Goal: Transaction & Acquisition: Purchase product/service

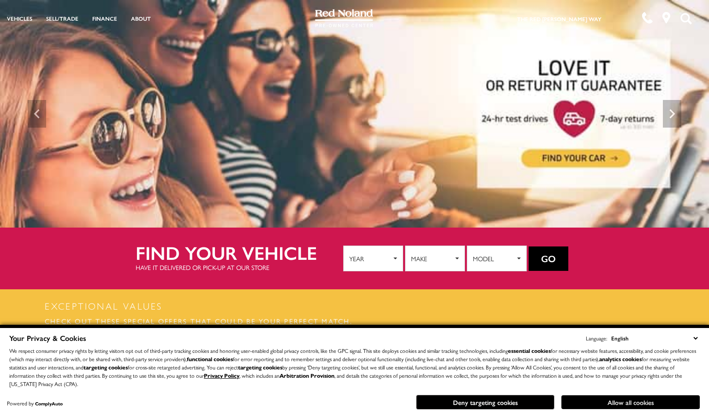
click at [630, 401] on button "Allow all cookies" at bounding box center [630, 403] width 138 height 14
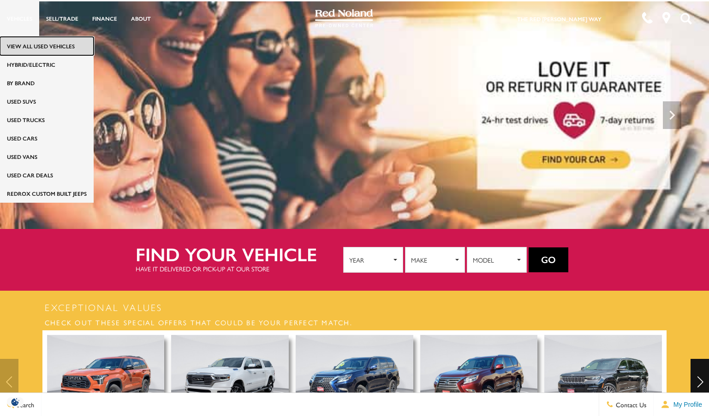
click at [28, 45] on link "View All Used Vehicles" at bounding box center [47, 46] width 94 height 18
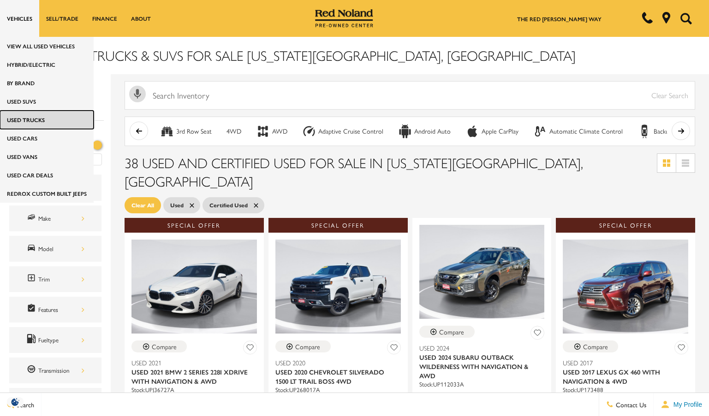
click at [25, 118] on link "Used Trucks" at bounding box center [47, 120] width 94 height 18
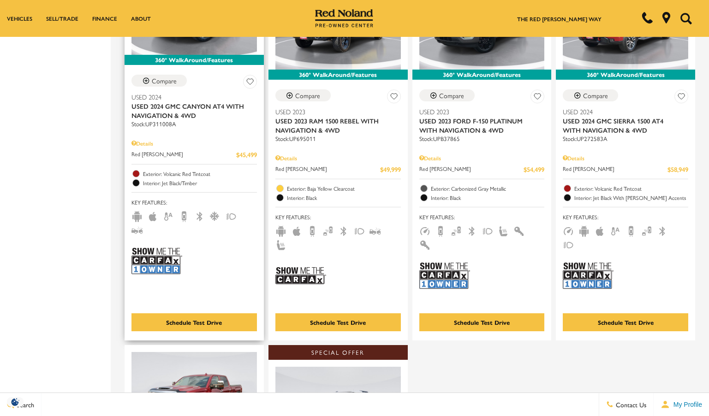
scroll to position [553, 0]
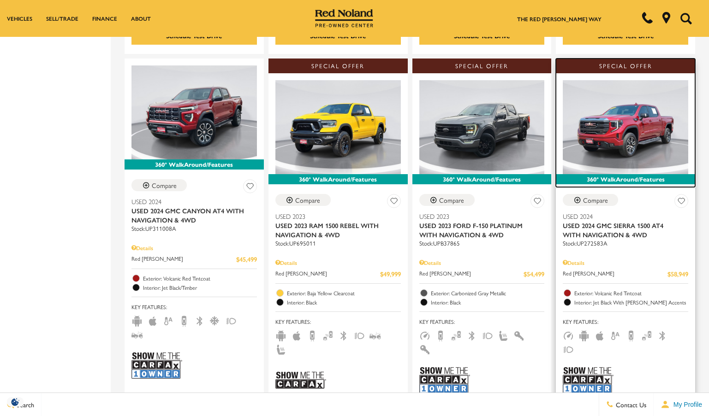
click at [626, 98] on img at bounding box center [625, 127] width 125 height 94
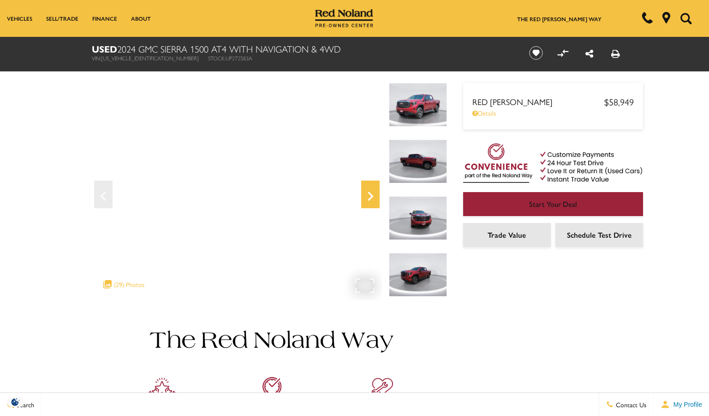
click at [367, 192] on icon "Next" at bounding box center [370, 196] width 18 height 22
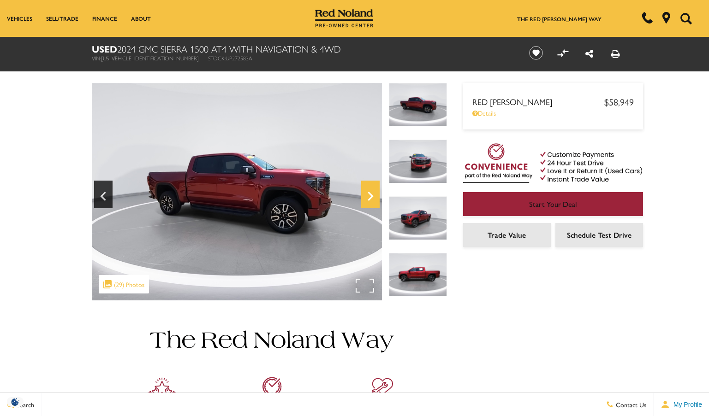
click at [367, 192] on icon "Next" at bounding box center [370, 196] width 18 height 22
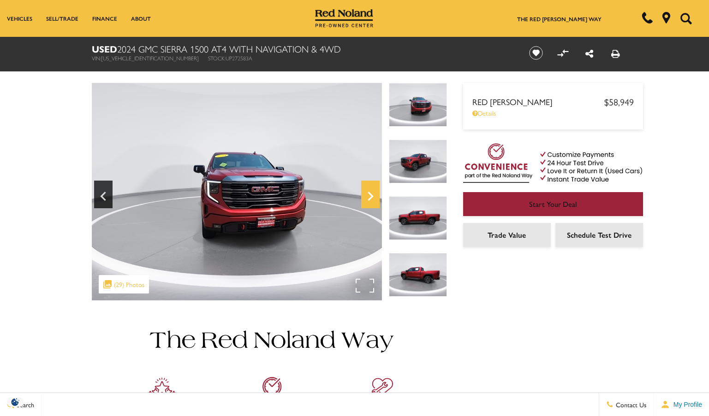
click at [367, 192] on icon "Next" at bounding box center [370, 196] width 18 height 22
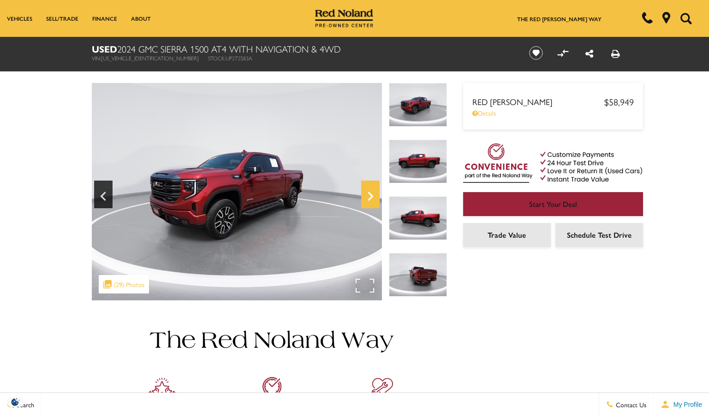
click at [367, 192] on icon "Next" at bounding box center [370, 196] width 18 height 22
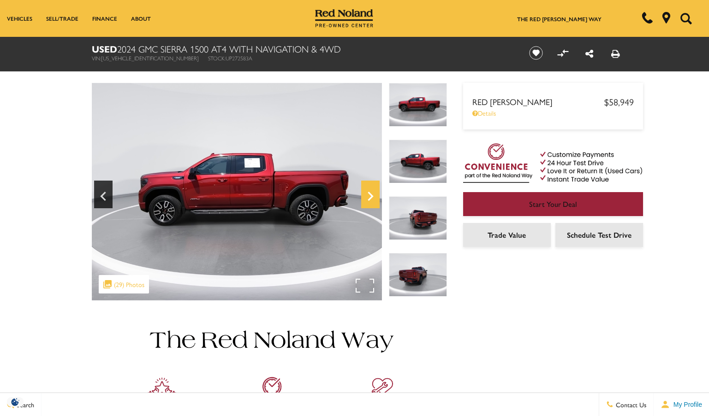
click at [367, 192] on icon "Next" at bounding box center [370, 196] width 18 height 22
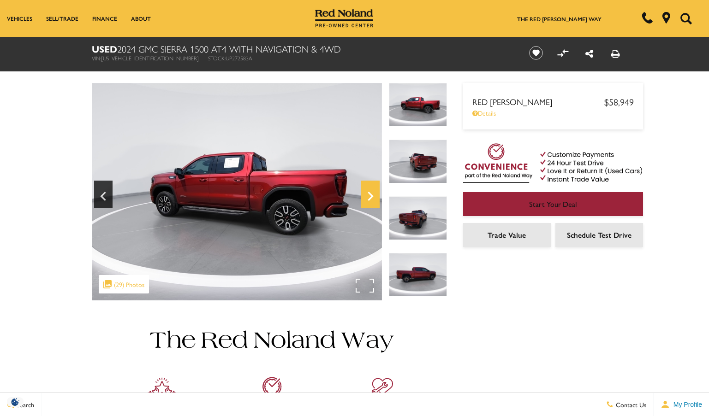
click at [367, 192] on icon "Next" at bounding box center [370, 196] width 18 height 22
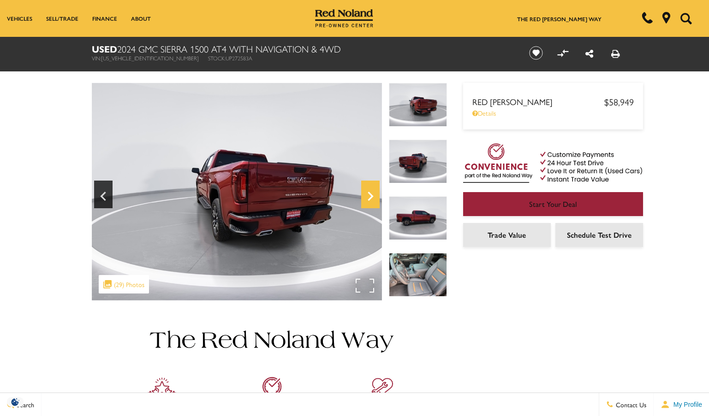
click at [367, 192] on icon "Next" at bounding box center [370, 196] width 18 height 22
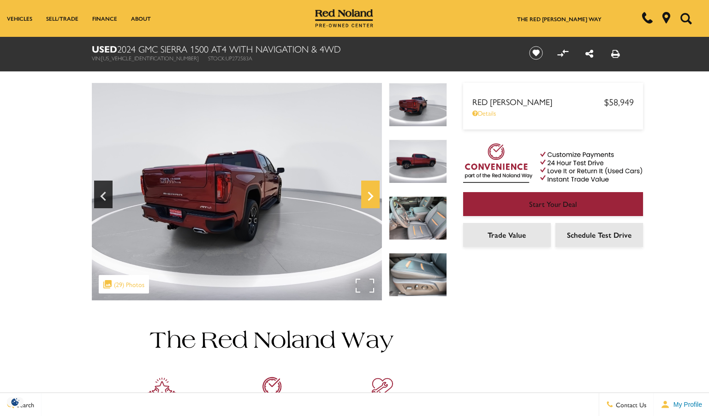
click at [367, 192] on icon "Next" at bounding box center [370, 196] width 18 height 22
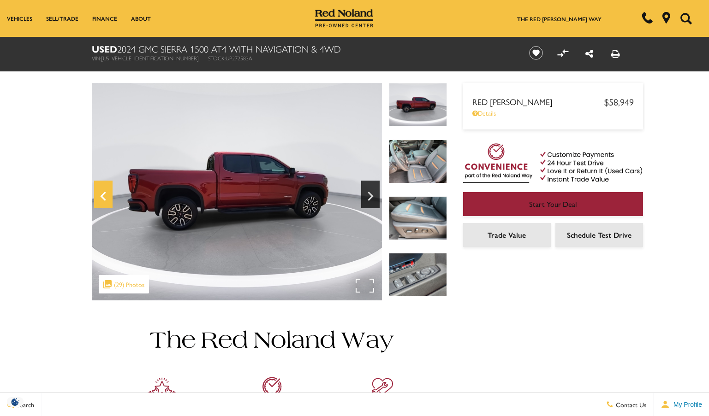
click at [105, 202] on icon "Previous" at bounding box center [103, 196] width 18 height 22
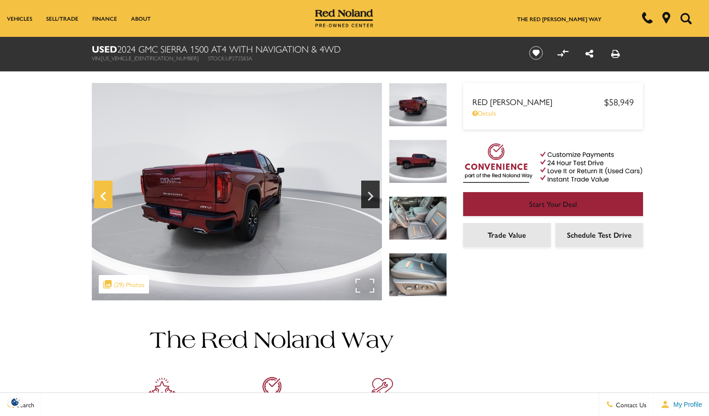
click at [103, 194] on icon "Previous" at bounding box center [103, 196] width 6 height 9
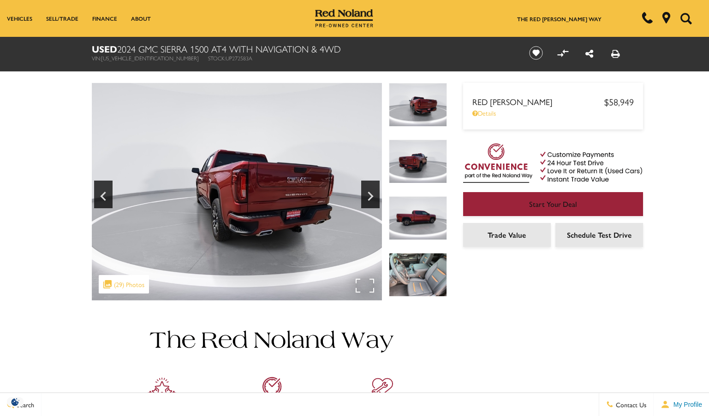
click at [290, 218] on img at bounding box center [237, 192] width 290 height 218
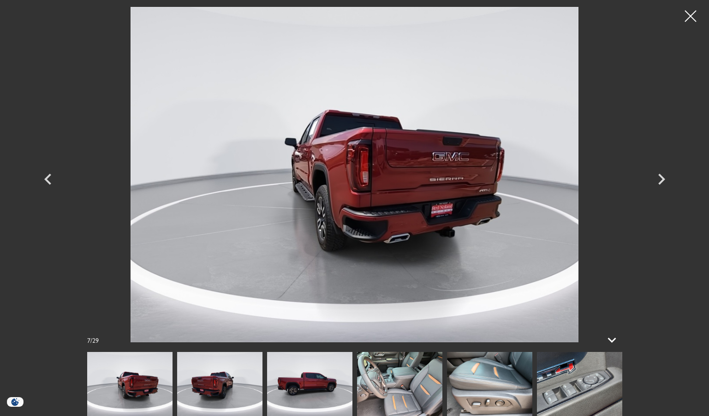
click at [427, 190] on img at bounding box center [354, 175] width 553 height 336
click at [430, 201] on img at bounding box center [354, 175] width 553 height 336
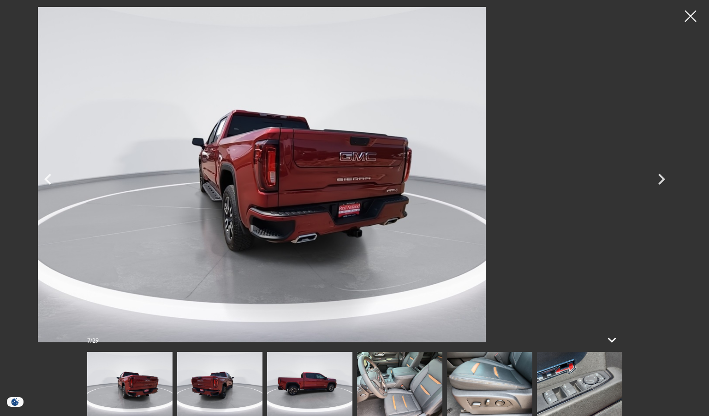
click at [355, 237] on img at bounding box center [261, 175] width 553 height 336
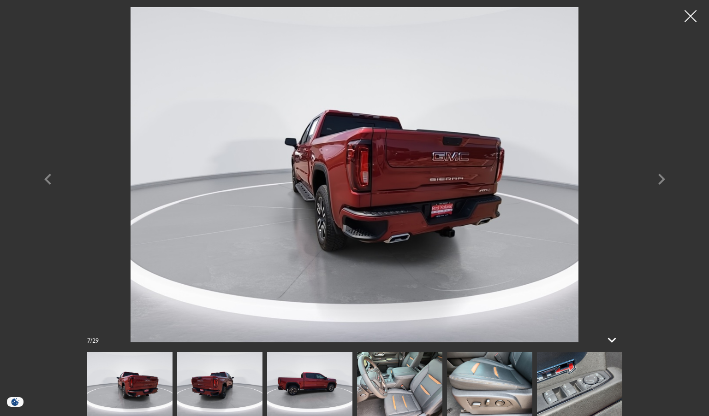
click at [696, 11] on div at bounding box center [690, 16] width 24 height 24
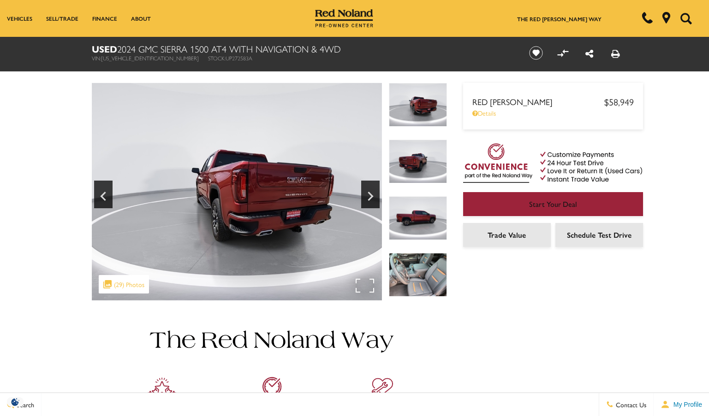
click at [363, 283] on img at bounding box center [237, 192] width 290 height 218
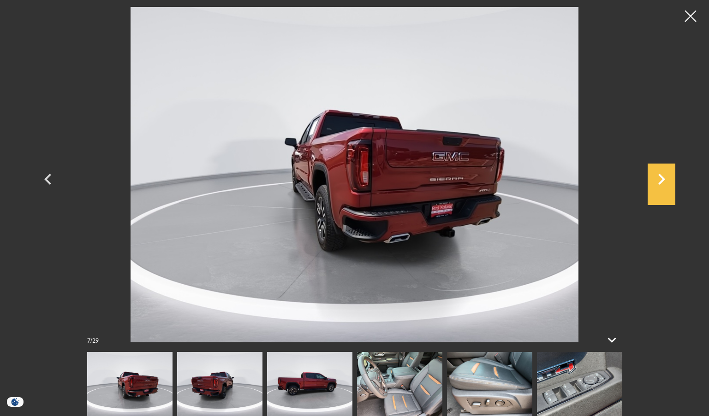
click at [661, 177] on icon "Next" at bounding box center [661, 179] width 7 height 11
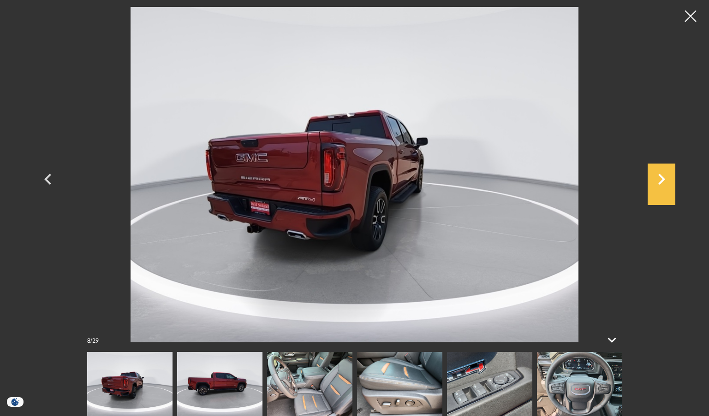
click at [661, 177] on icon "Next" at bounding box center [661, 179] width 7 height 11
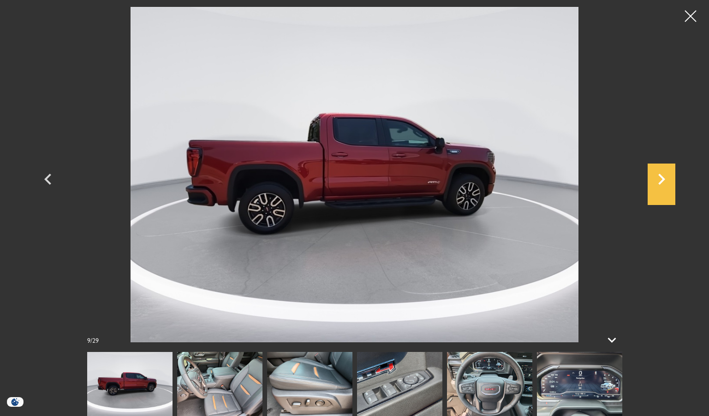
click at [661, 177] on icon "Next" at bounding box center [661, 179] width 7 height 11
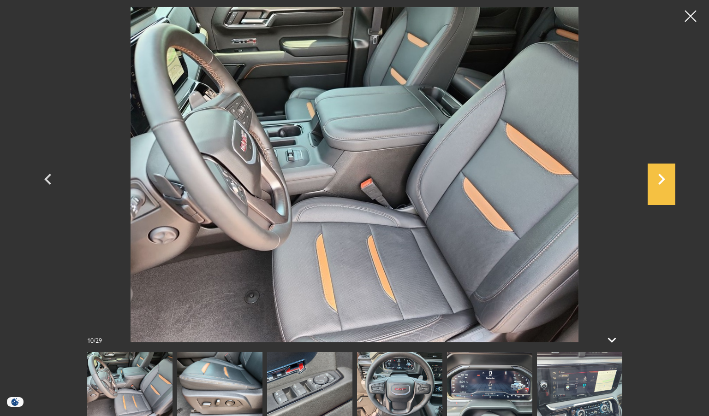
click at [661, 177] on icon "Next" at bounding box center [661, 179] width 7 height 11
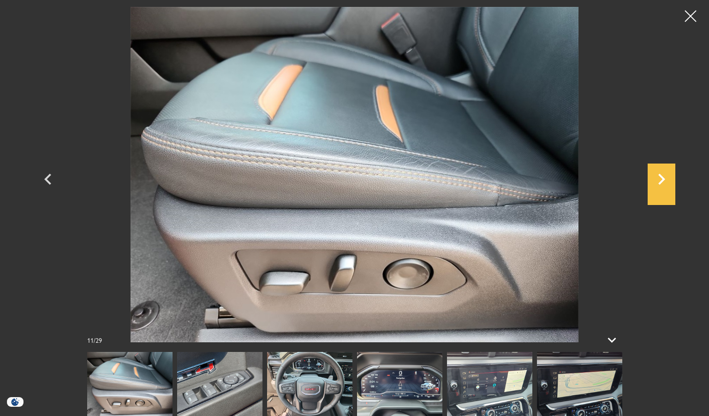
click at [661, 177] on icon "Next" at bounding box center [661, 179] width 7 height 11
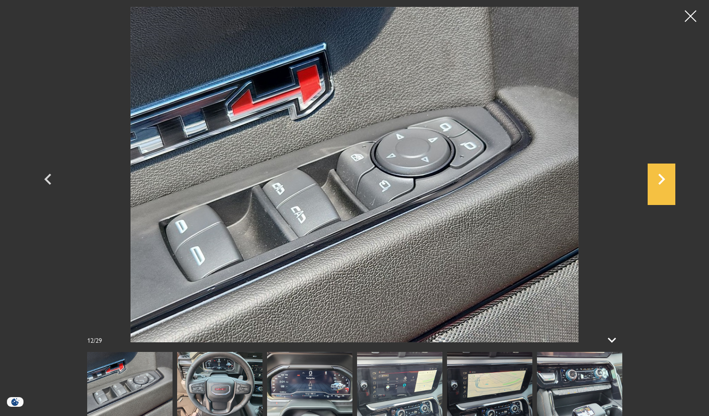
click at [661, 177] on icon "Next" at bounding box center [661, 179] width 7 height 11
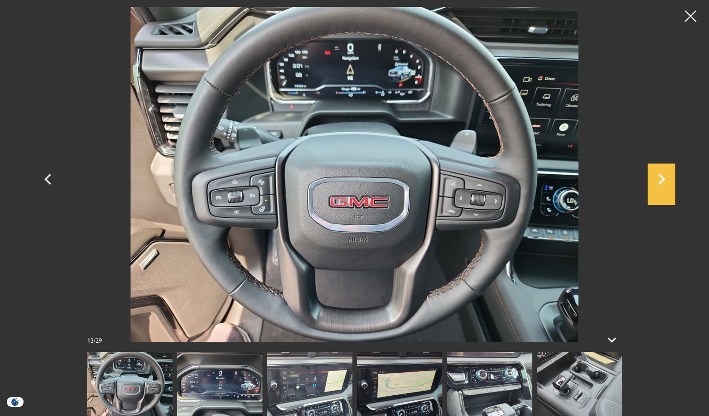
click at [661, 177] on icon "Next" at bounding box center [661, 179] width 7 height 11
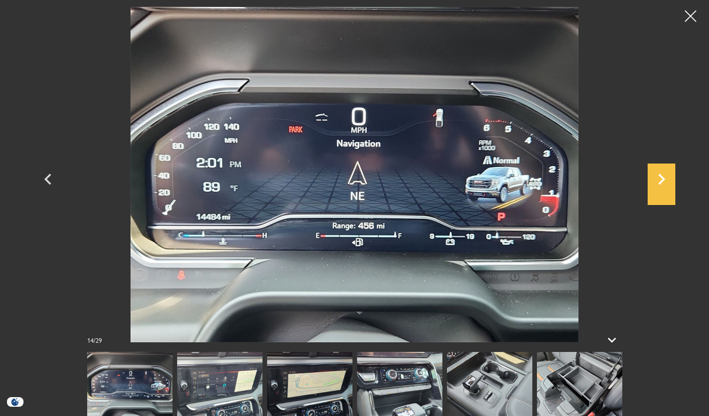
click at [661, 177] on icon "Next" at bounding box center [661, 179] width 7 height 11
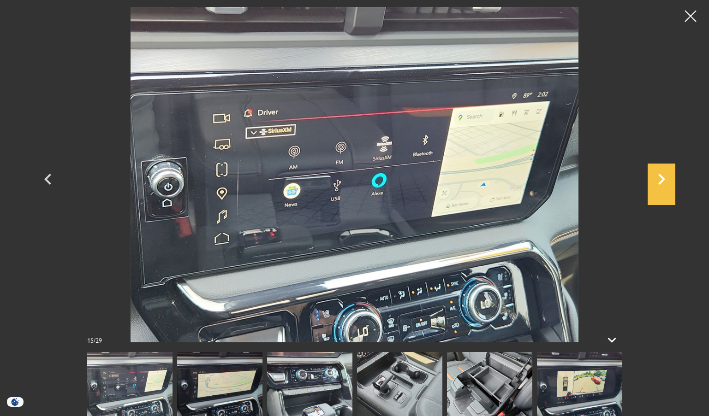
click at [663, 183] on icon "Next" at bounding box center [661, 179] width 28 height 22
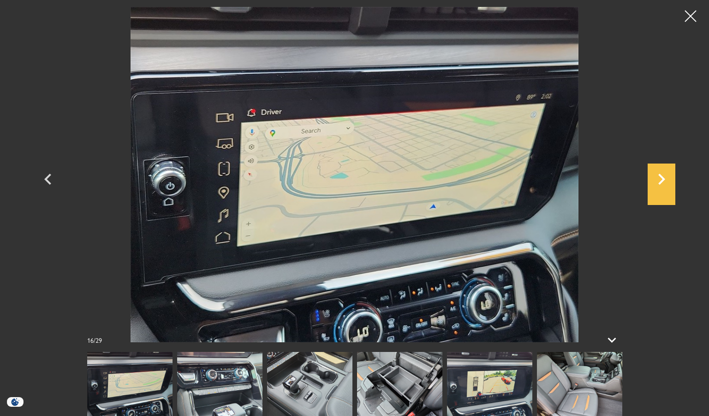
click at [655, 178] on icon "Next" at bounding box center [661, 179] width 28 height 22
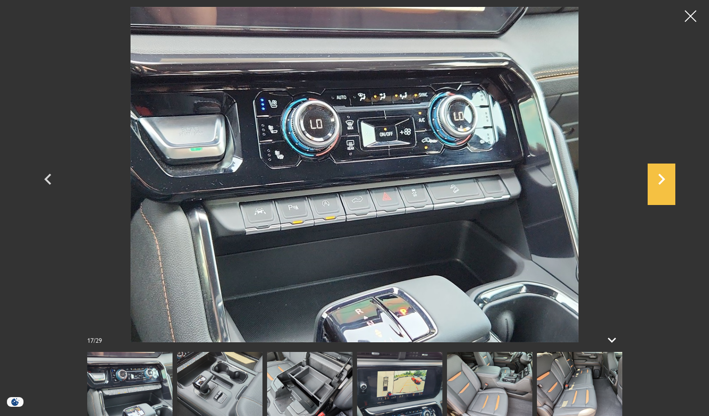
click at [655, 178] on icon "Next" at bounding box center [661, 179] width 28 height 22
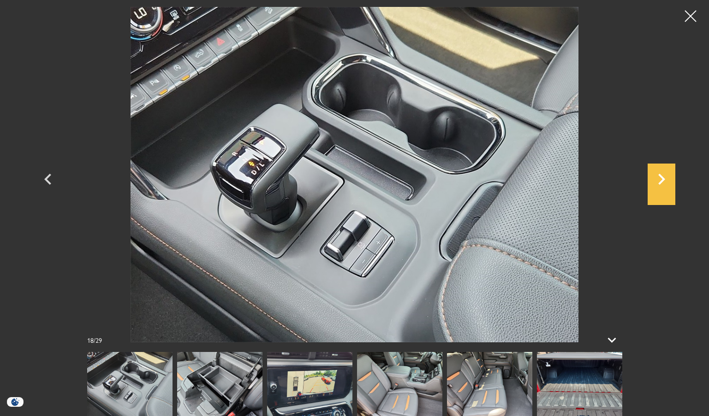
click at [655, 178] on icon "Next" at bounding box center [661, 179] width 28 height 22
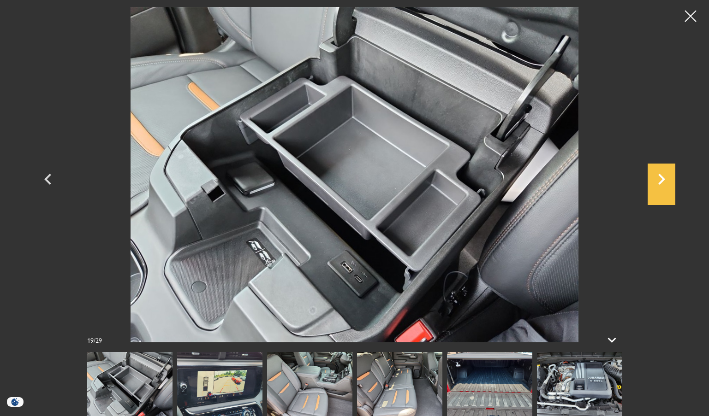
click at [655, 178] on icon "Next" at bounding box center [661, 179] width 28 height 22
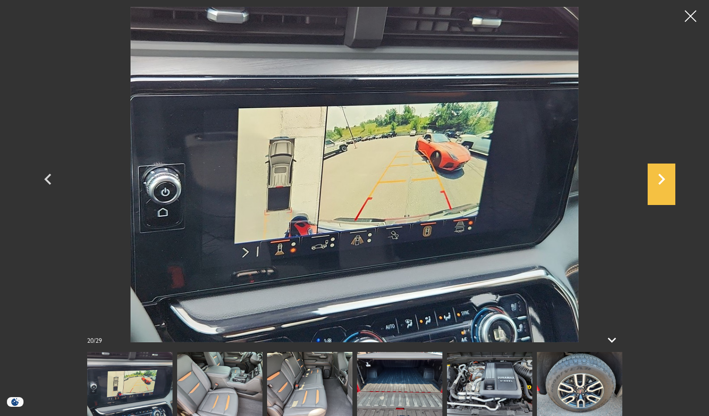
click at [655, 178] on icon "Next" at bounding box center [661, 179] width 28 height 22
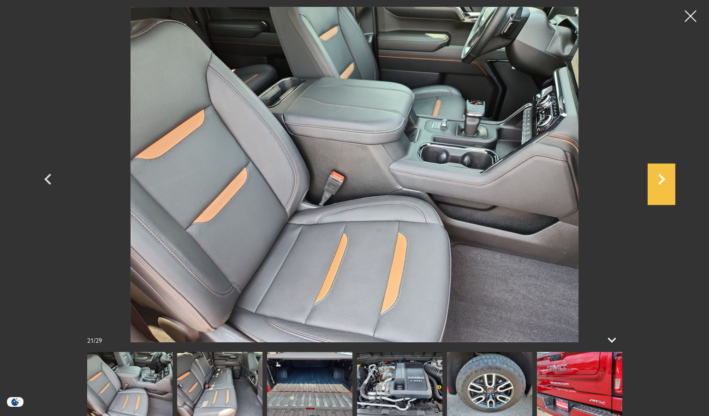
click at [655, 178] on icon "Next" at bounding box center [661, 179] width 28 height 22
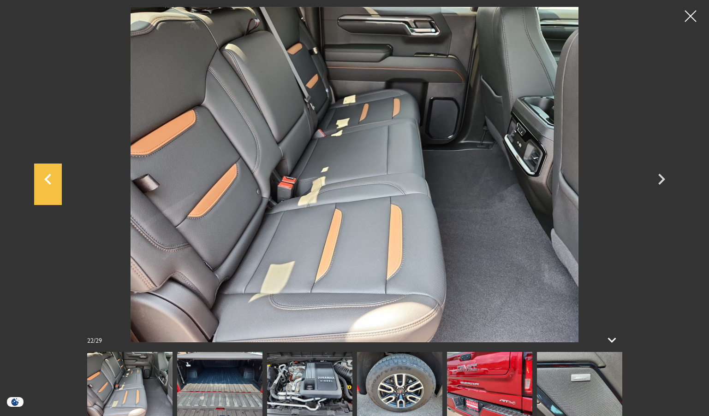
click at [51, 178] on icon "Previous" at bounding box center [48, 179] width 28 height 22
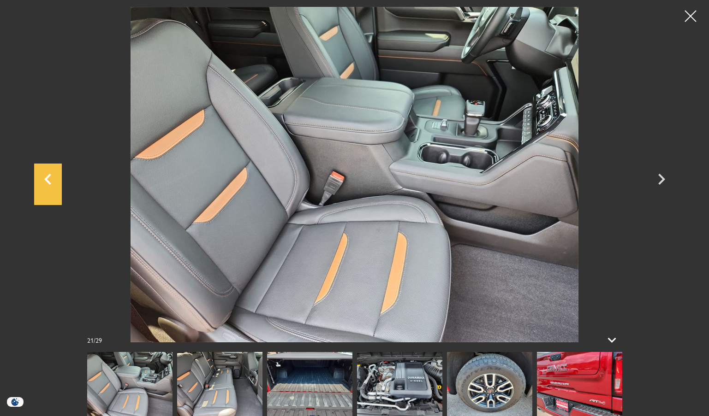
click at [51, 178] on icon "Previous" at bounding box center [48, 179] width 28 height 22
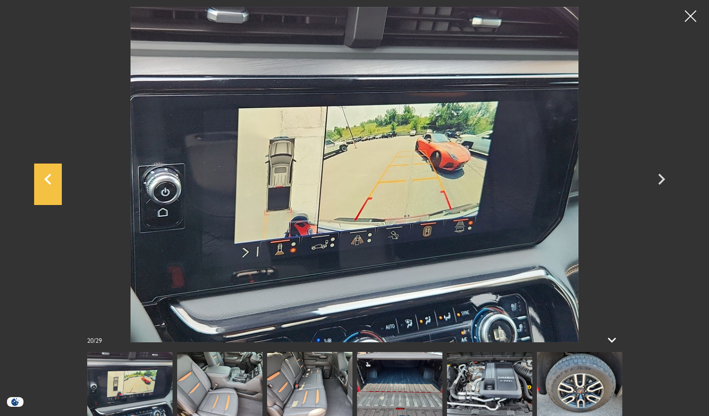
click at [53, 175] on icon "Previous" at bounding box center [48, 179] width 28 height 22
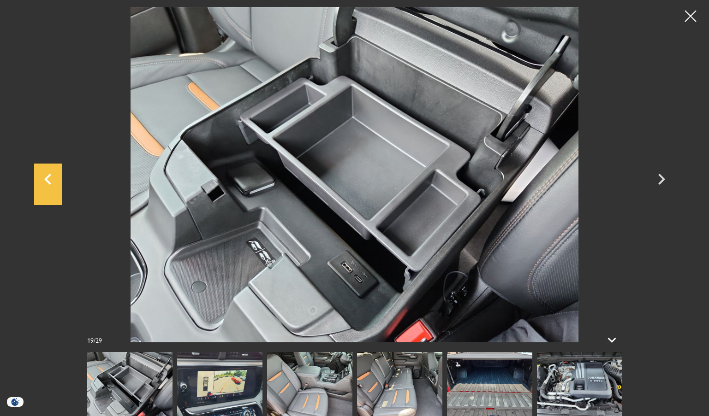
click at [53, 175] on icon "Previous" at bounding box center [48, 179] width 28 height 22
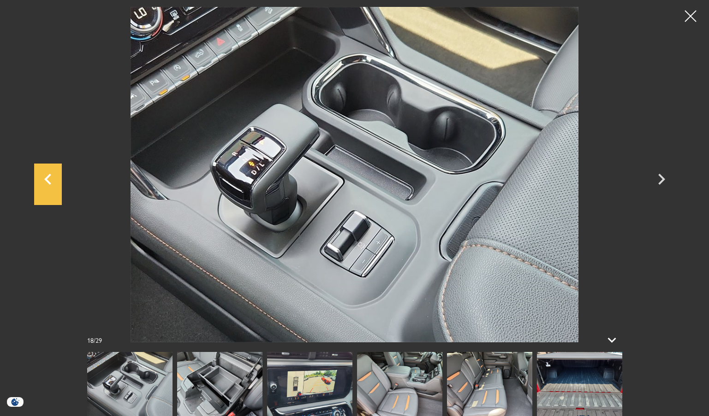
click at [53, 175] on icon "Previous" at bounding box center [48, 179] width 28 height 22
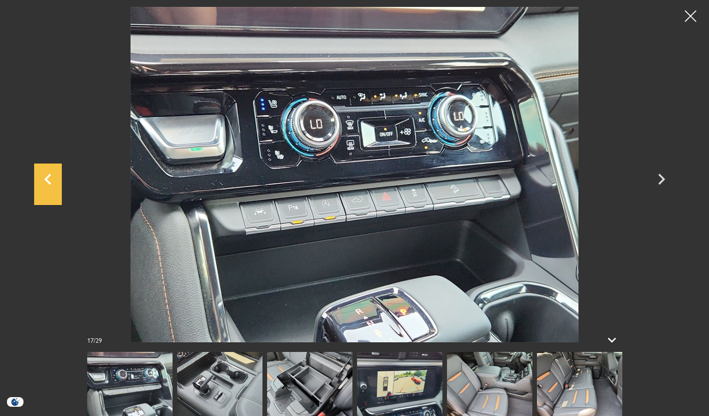
click at [53, 175] on icon "Previous" at bounding box center [48, 179] width 28 height 22
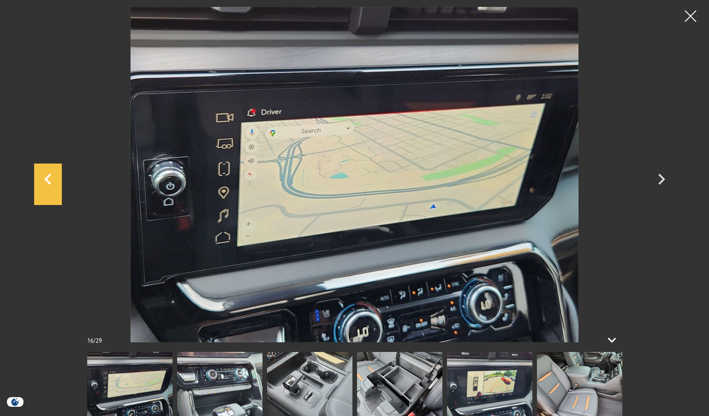
click at [53, 175] on icon "Previous" at bounding box center [48, 179] width 28 height 22
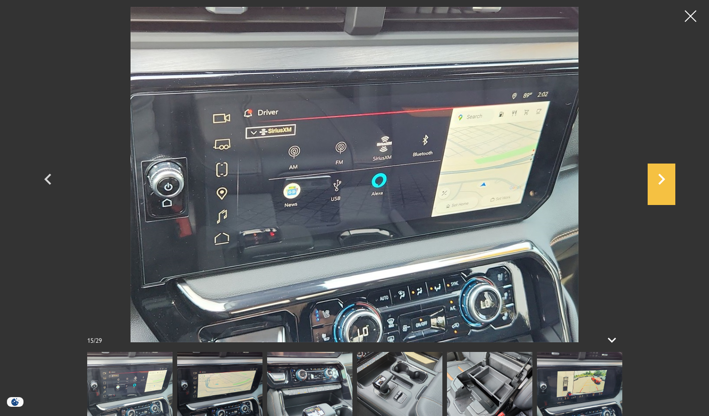
click at [658, 178] on icon "Next" at bounding box center [661, 179] width 28 height 22
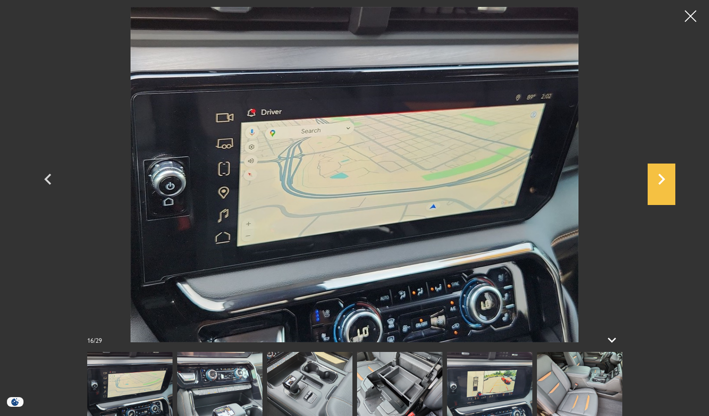
click at [658, 178] on icon "Next" at bounding box center [661, 179] width 28 height 22
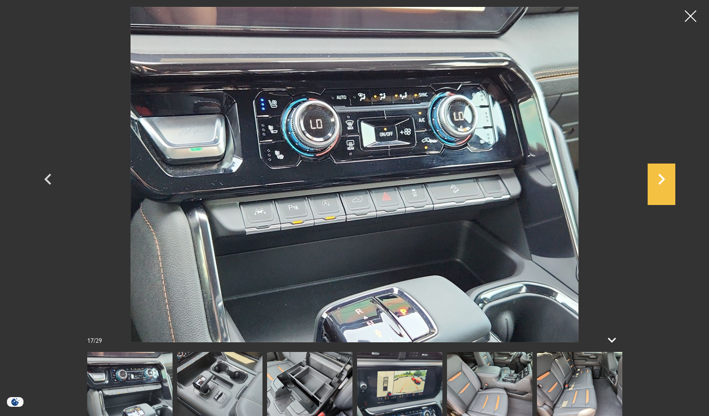
click at [658, 178] on icon "Next" at bounding box center [661, 179] width 28 height 22
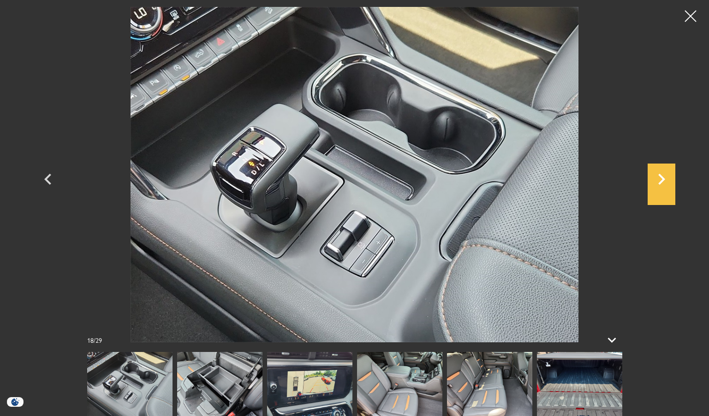
click at [658, 178] on icon "Next" at bounding box center [661, 179] width 28 height 22
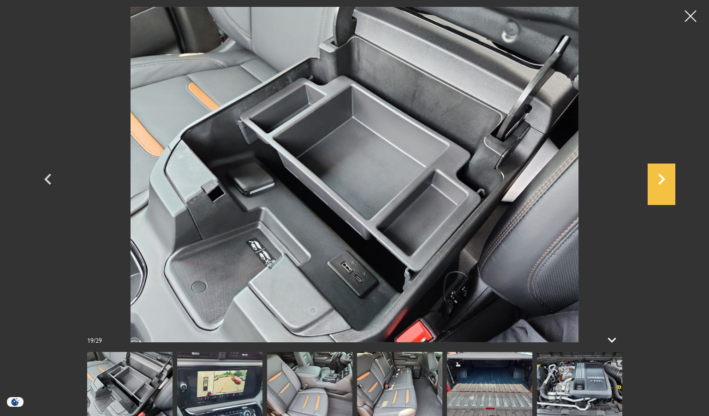
click at [658, 178] on icon "Next" at bounding box center [661, 179] width 28 height 22
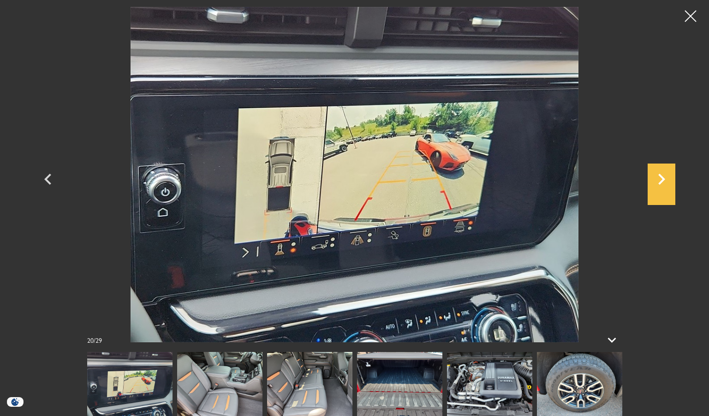
click at [658, 178] on icon "Next" at bounding box center [661, 179] width 28 height 22
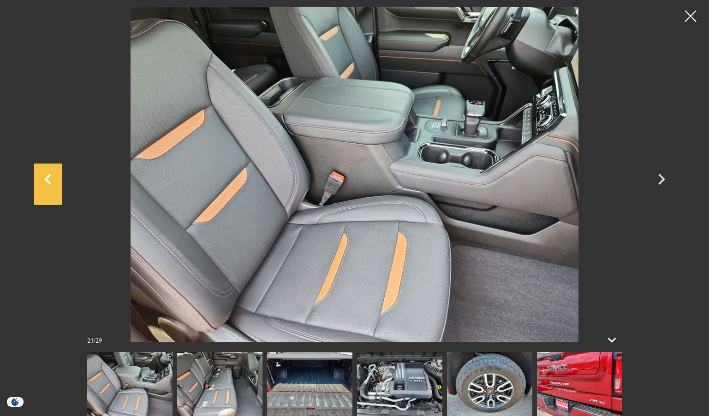
click at [52, 177] on icon "Previous" at bounding box center [48, 179] width 28 height 22
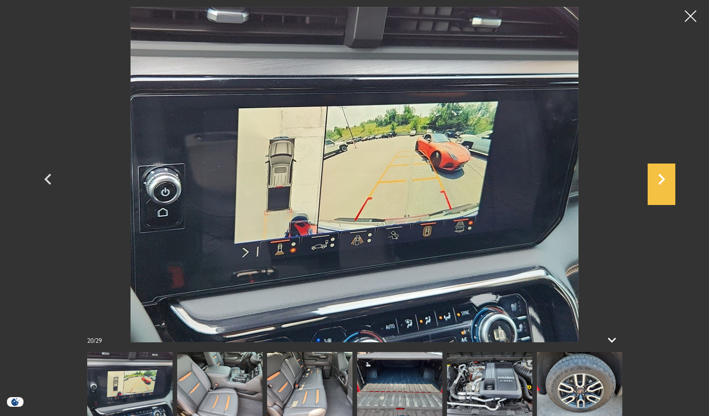
click at [665, 178] on icon "Next" at bounding box center [661, 179] width 28 height 22
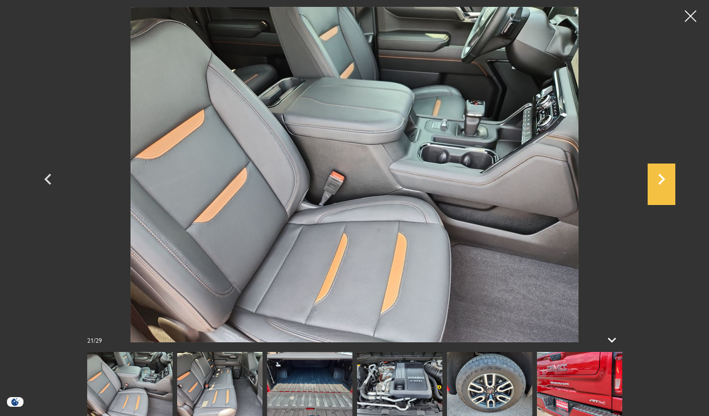
click at [665, 178] on icon "Next" at bounding box center [661, 179] width 28 height 22
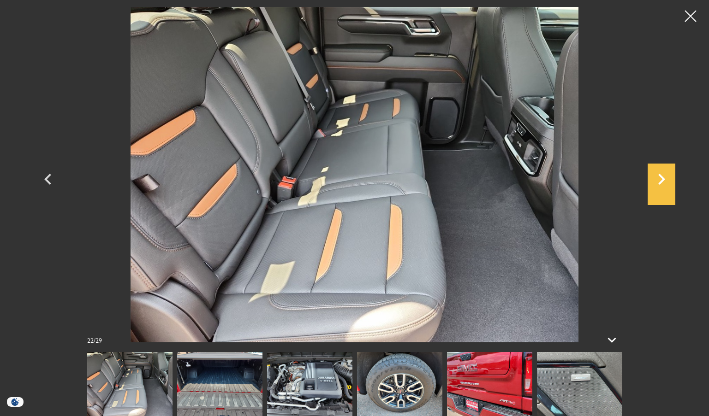
click at [665, 178] on icon "Next" at bounding box center [661, 179] width 28 height 22
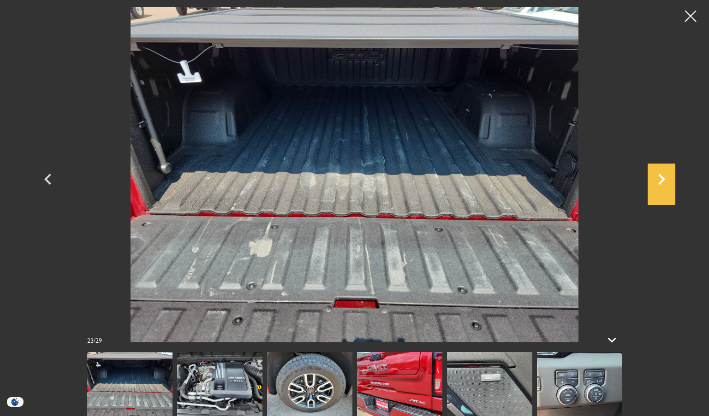
click at [658, 183] on icon "Next" at bounding box center [661, 179] width 28 height 22
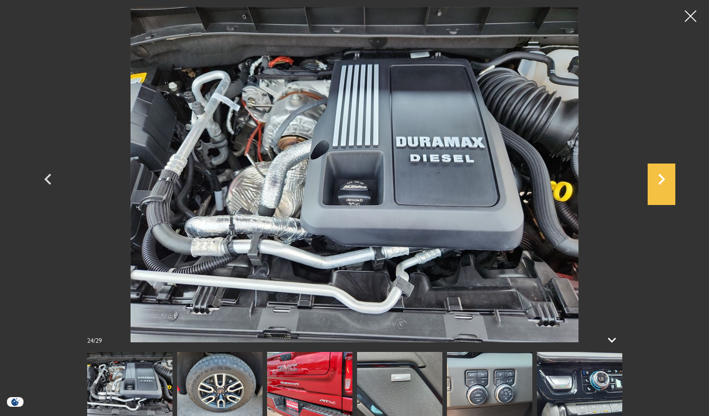
click at [658, 183] on icon "Next" at bounding box center [661, 179] width 28 height 22
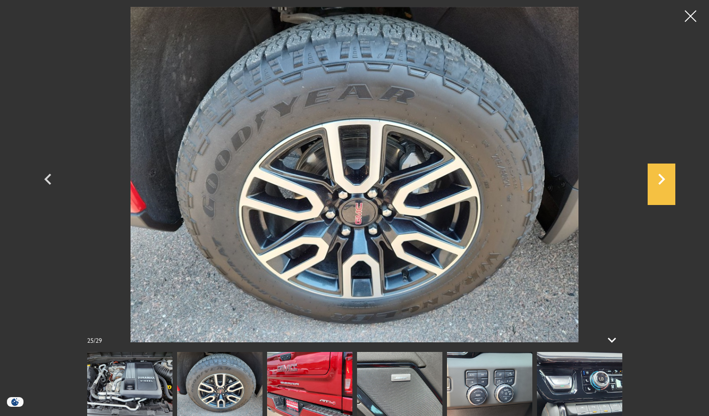
click at [661, 180] on icon "Next" at bounding box center [661, 179] width 28 height 22
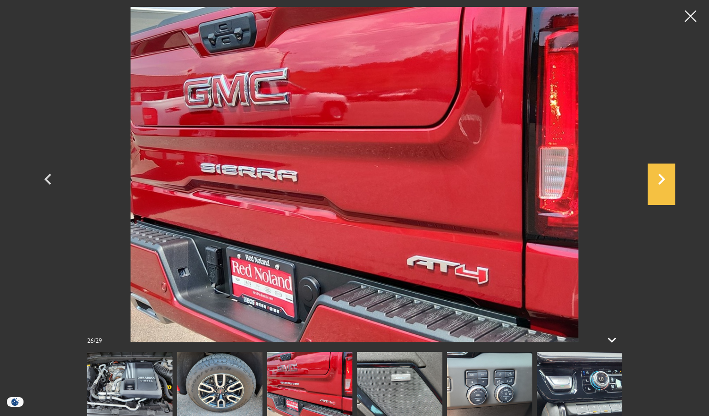
click at [661, 180] on icon "Next" at bounding box center [661, 179] width 28 height 22
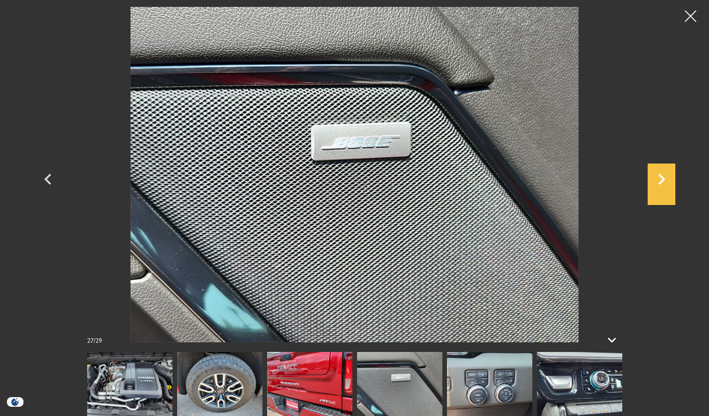
click at [661, 180] on icon "Next" at bounding box center [661, 179] width 28 height 22
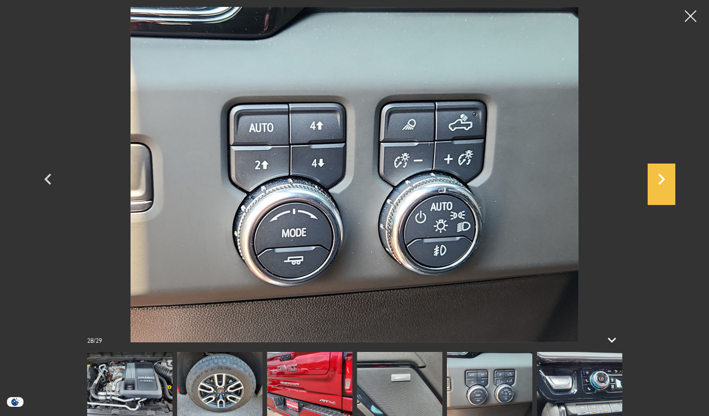
click at [661, 180] on icon "Next" at bounding box center [661, 179] width 28 height 22
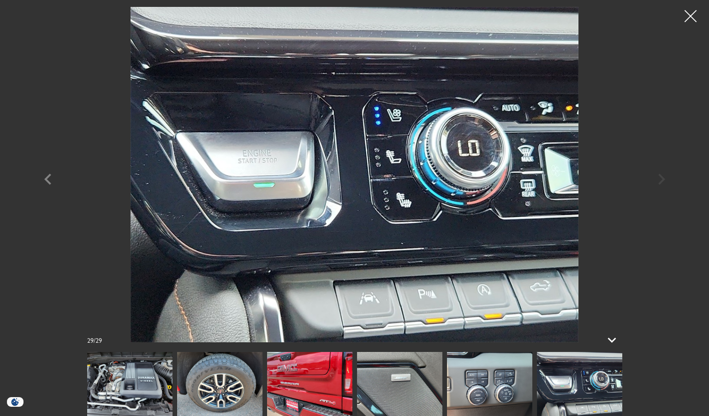
click at [686, 14] on div at bounding box center [690, 16] width 24 height 24
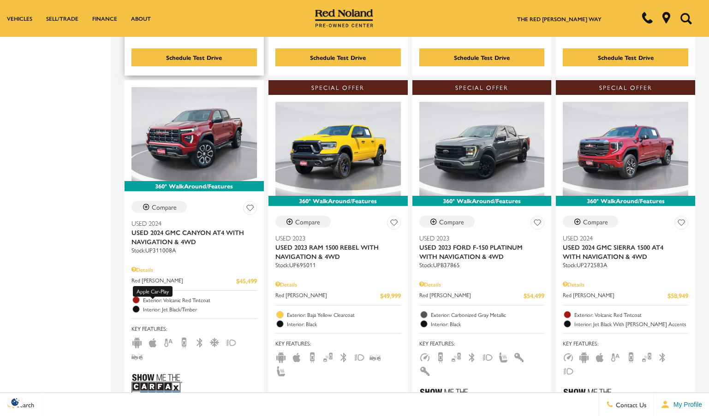
scroll to position [553, 0]
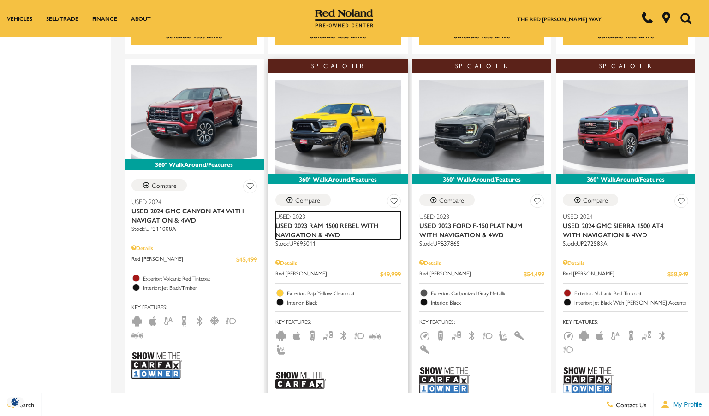
click at [338, 212] on span "Used 2023" at bounding box center [334, 216] width 118 height 9
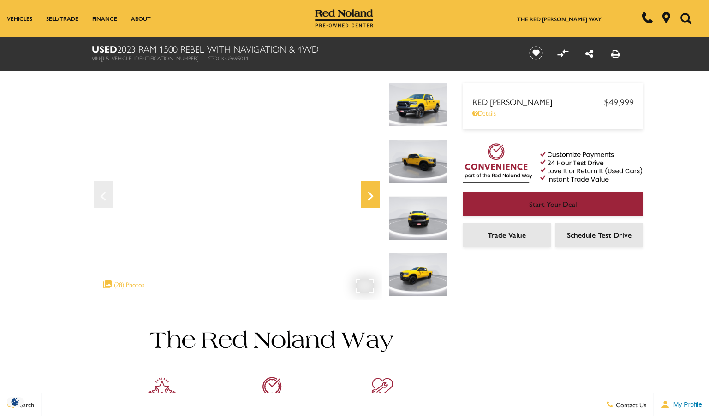
click at [372, 191] on icon "Next" at bounding box center [370, 196] width 18 height 22
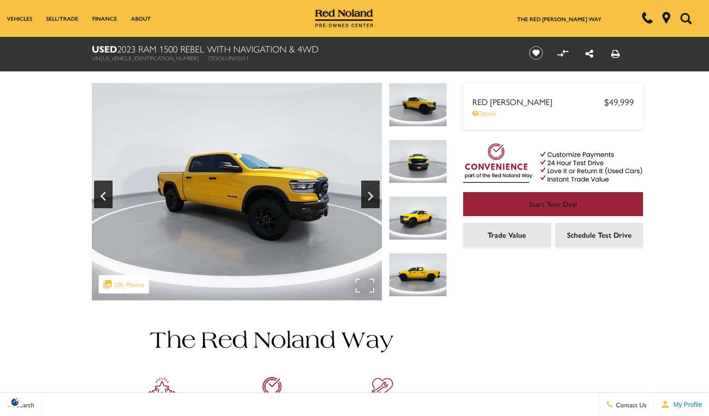
click at [216, 203] on img at bounding box center [237, 192] width 290 height 218
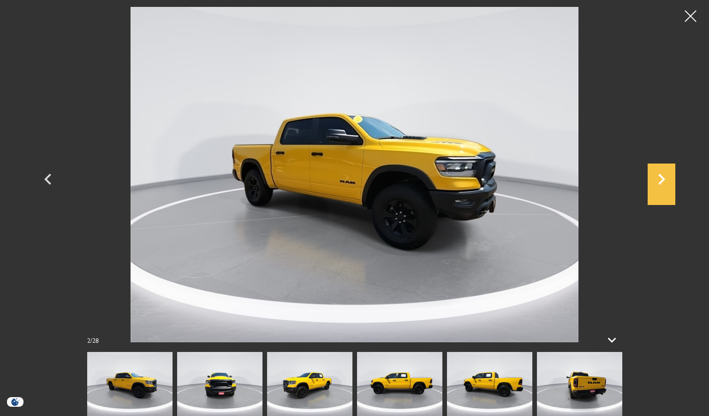
click at [663, 176] on icon "Next" at bounding box center [661, 179] width 28 height 22
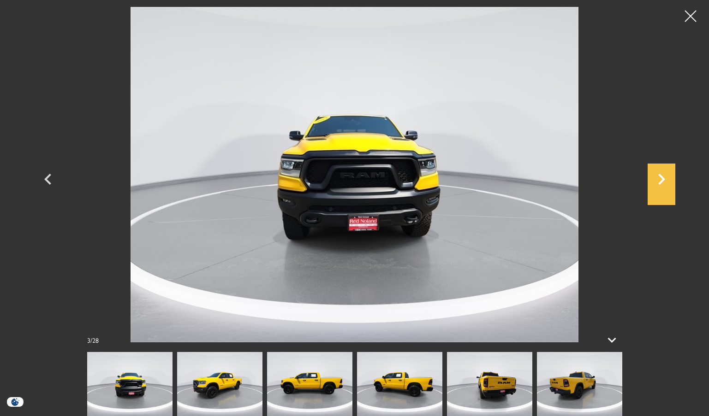
click at [663, 176] on icon "Next" at bounding box center [661, 179] width 28 height 22
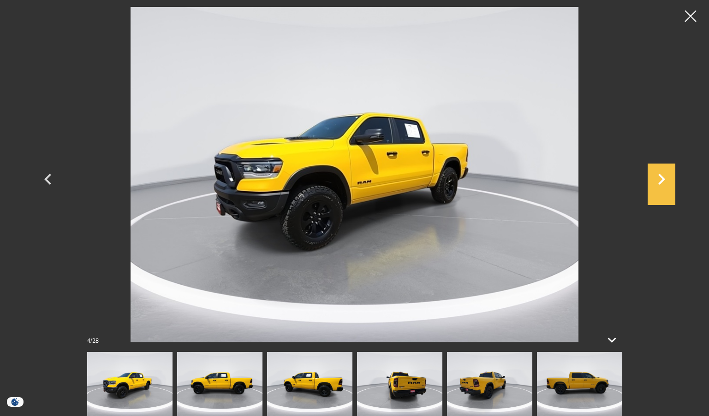
click at [663, 176] on icon "Next" at bounding box center [661, 179] width 28 height 22
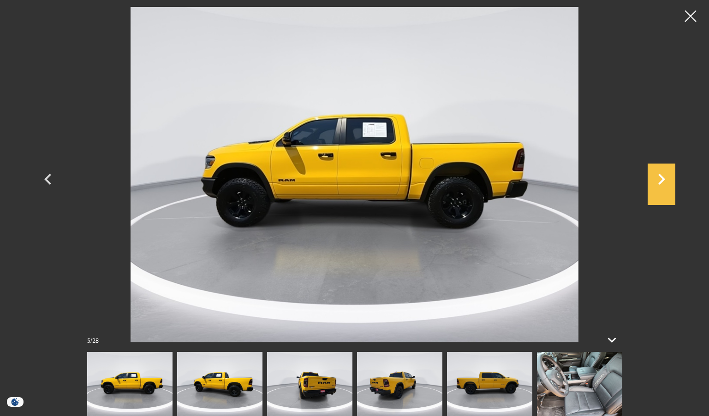
click at [663, 176] on icon "Next" at bounding box center [661, 179] width 28 height 22
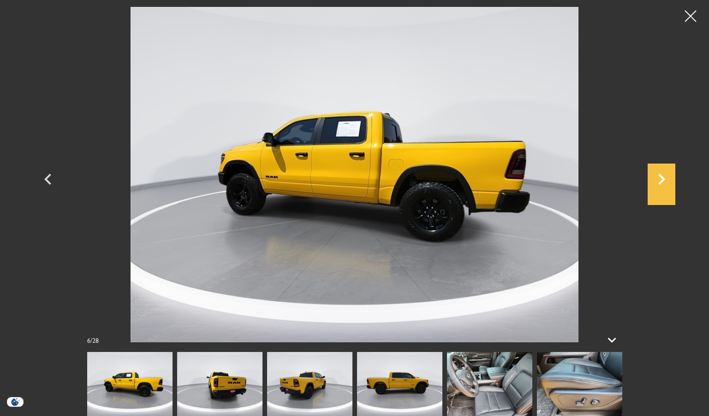
click at [663, 176] on icon "Next" at bounding box center [661, 179] width 28 height 22
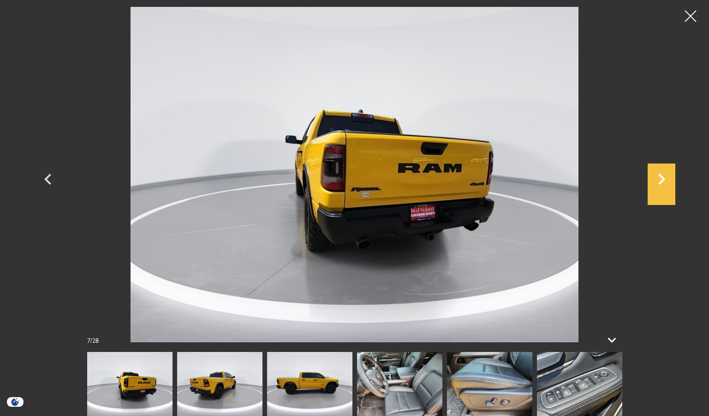
click at [663, 176] on icon "Next" at bounding box center [661, 179] width 28 height 22
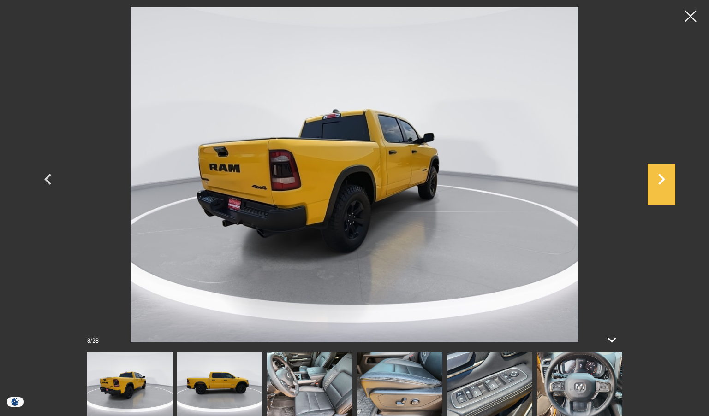
click at [663, 176] on icon "Next" at bounding box center [661, 179] width 28 height 22
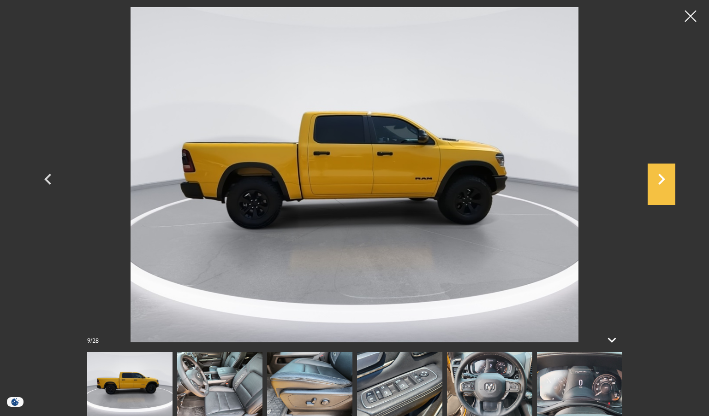
click at [663, 176] on icon "Next" at bounding box center [661, 179] width 28 height 22
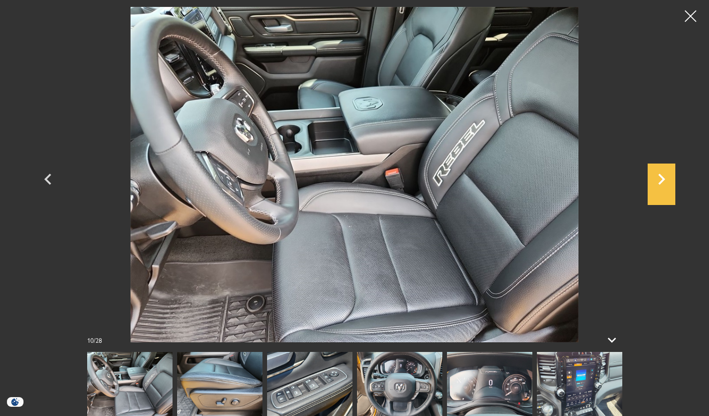
click at [663, 176] on icon "Next" at bounding box center [661, 179] width 28 height 22
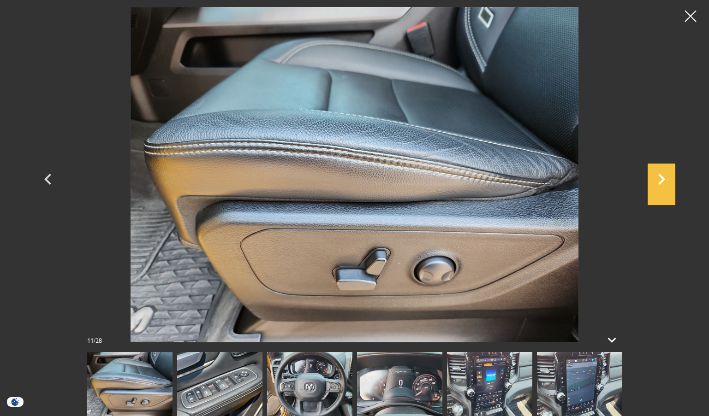
click at [663, 176] on icon "Next" at bounding box center [661, 179] width 28 height 22
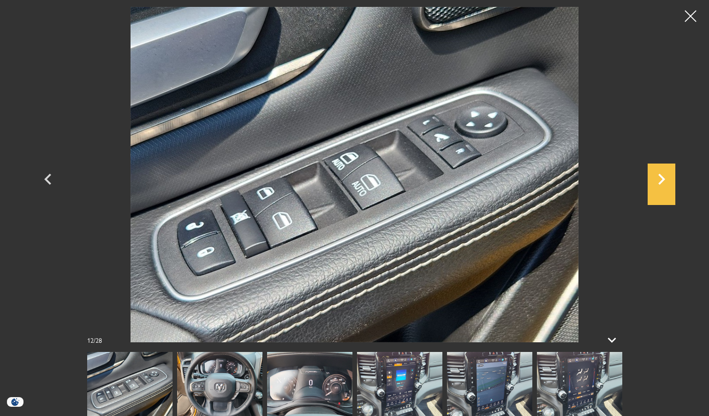
click at [663, 176] on icon "Next" at bounding box center [661, 179] width 28 height 22
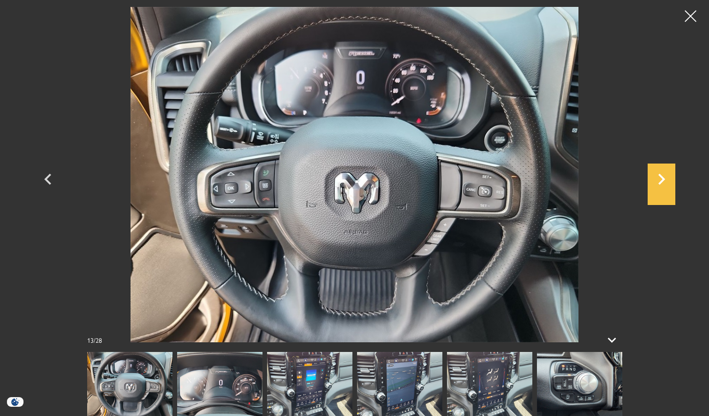
click at [663, 176] on icon "Next" at bounding box center [661, 179] width 28 height 22
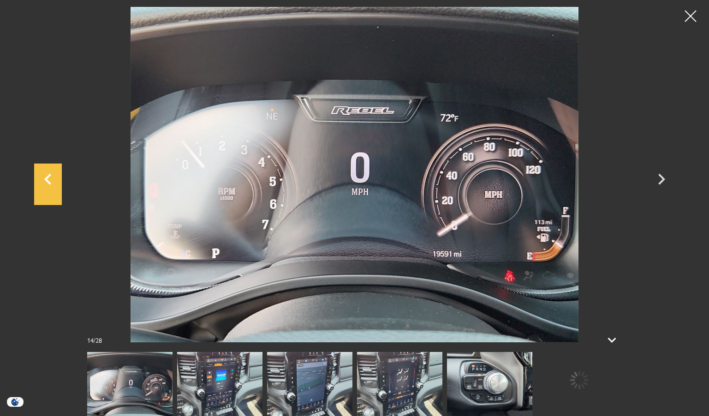
click at [42, 183] on icon "Previous" at bounding box center [48, 179] width 28 height 22
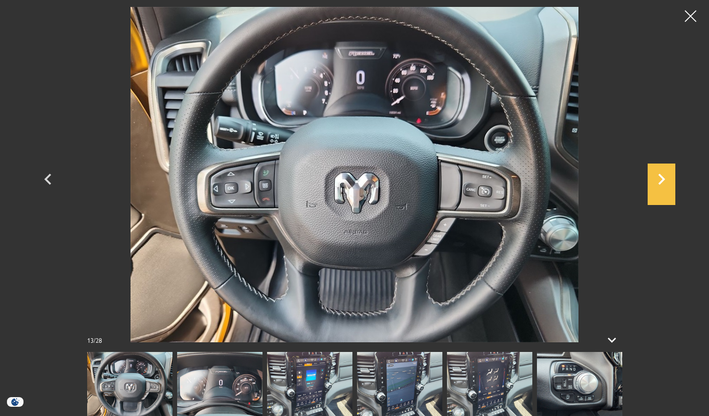
click at [666, 183] on icon "Next" at bounding box center [661, 179] width 28 height 22
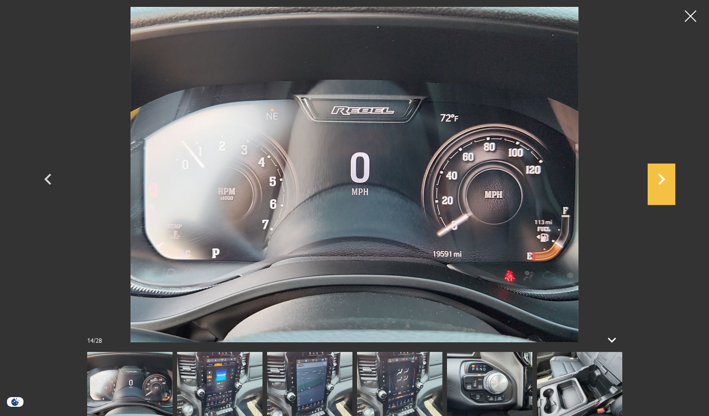
click at [666, 183] on icon "Next" at bounding box center [661, 179] width 28 height 22
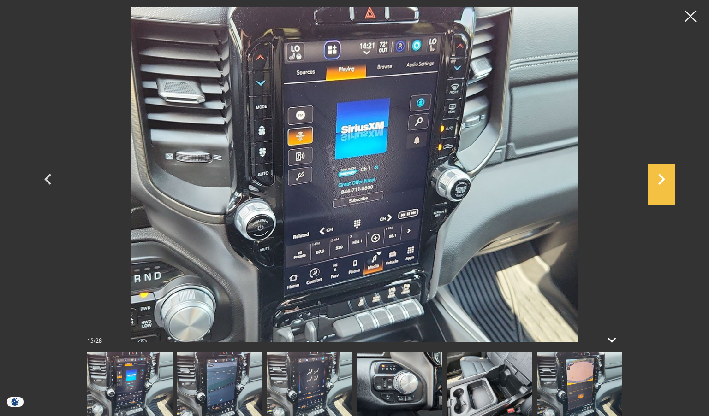
click at [666, 183] on icon "Next" at bounding box center [661, 179] width 28 height 22
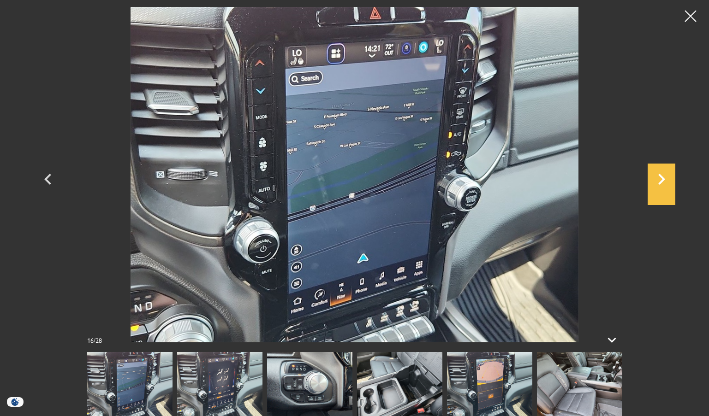
click at [666, 183] on icon "Next" at bounding box center [661, 179] width 28 height 22
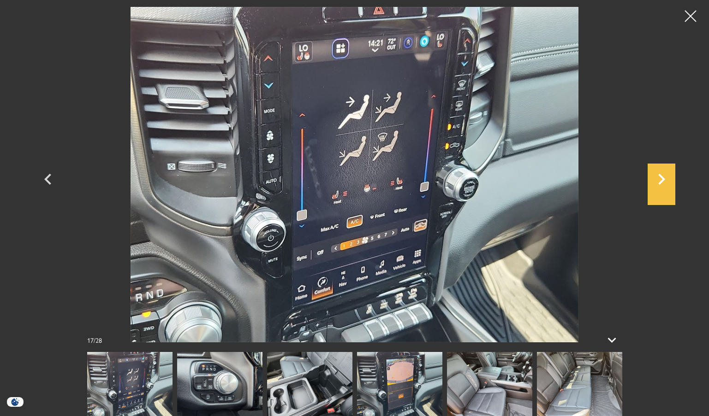
click at [666, 183] on icon "Next" at bounding box center [661, 179] width 28 height 22
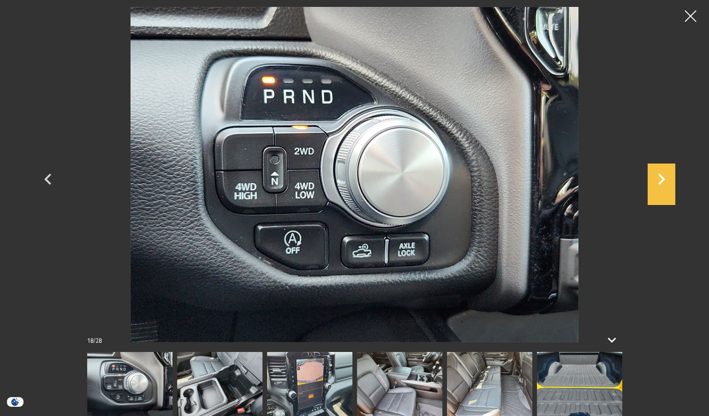
click at [662, 181] on icon "Next" at bounding box center [661, 179] width 7 height 11
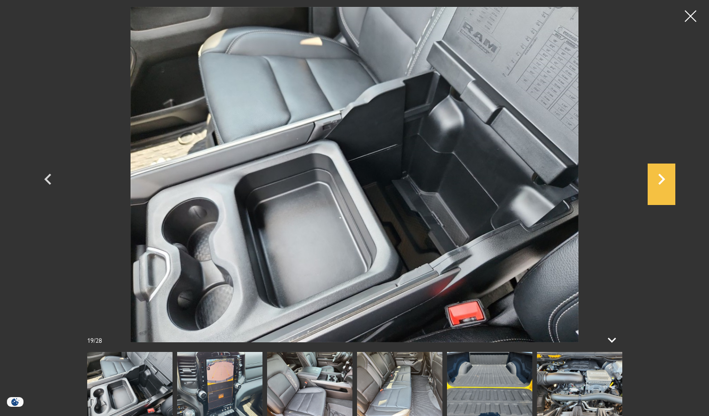
click at [662, 181] on icon "Next" at bounding box center [661, 179] width 7 height 11
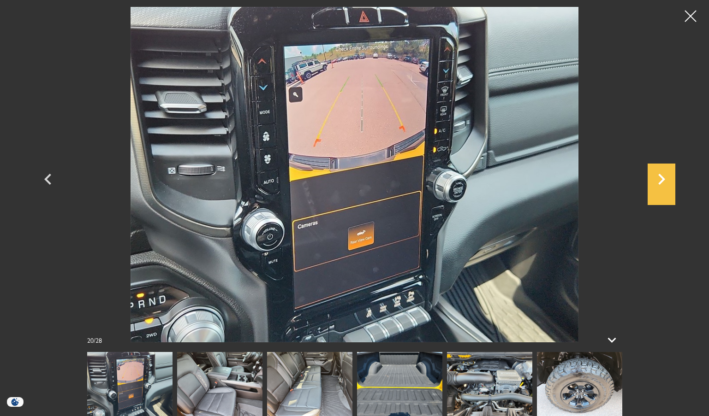
click at [662, 181] on icon "Next" at bounding box center [661, 179] width 7 height 11
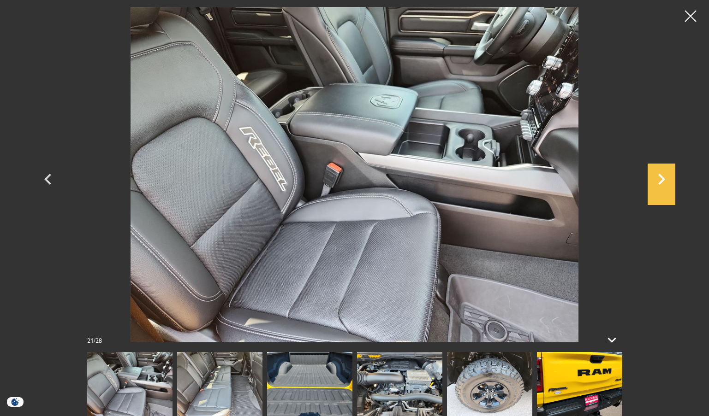
click at [662, 181] on icon "Next" at bounding box center [661, 179] width 7 height 11
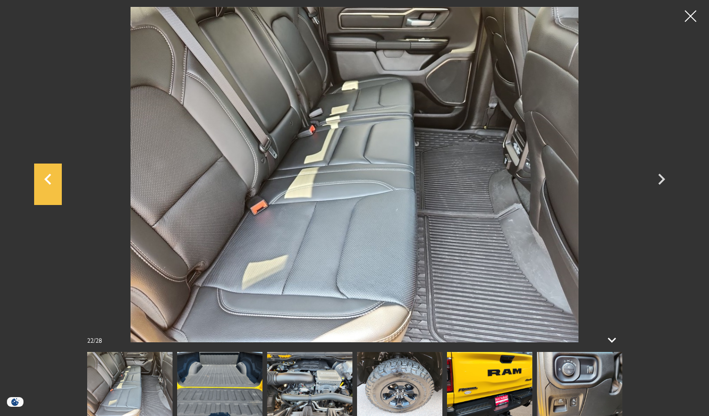
click at [38, 173] on icon "Previous" at bounding box center [48, 179] width 28 height 22
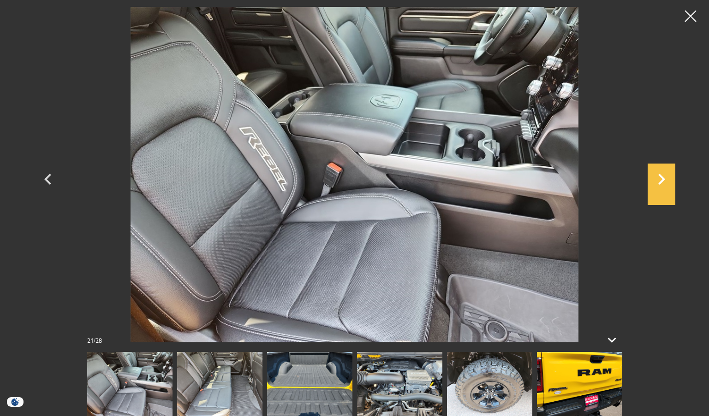
click at [658, 176] on icon "Next" at bounding box center [661, 179] width 28 height 22
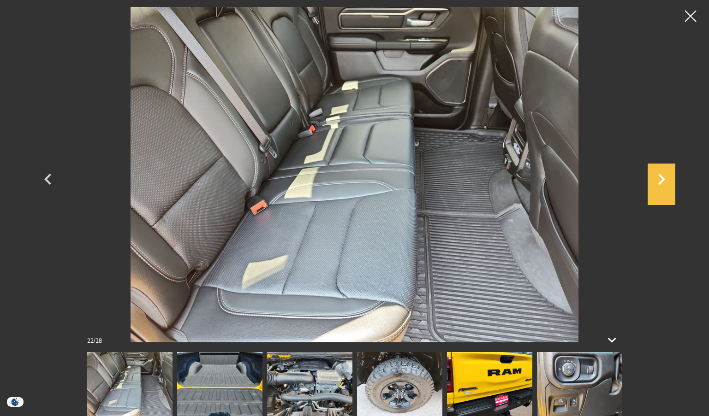
click at [658, 176] on icon "Next" at bounding box center [661, 179] width 28 height 22
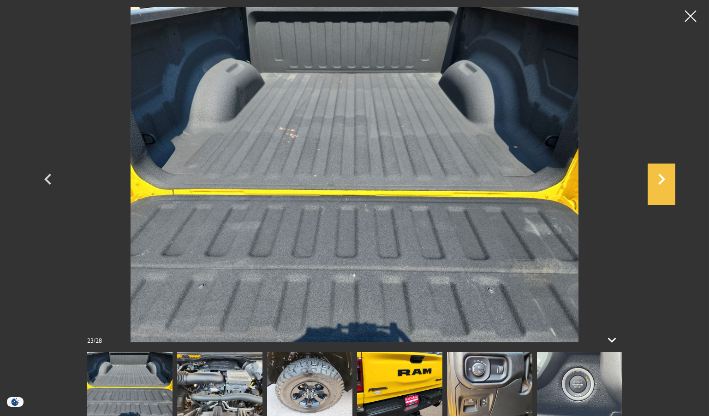
click at [658, 176] on icon "Next" at bounding box center [661, 179] width 28 height 22
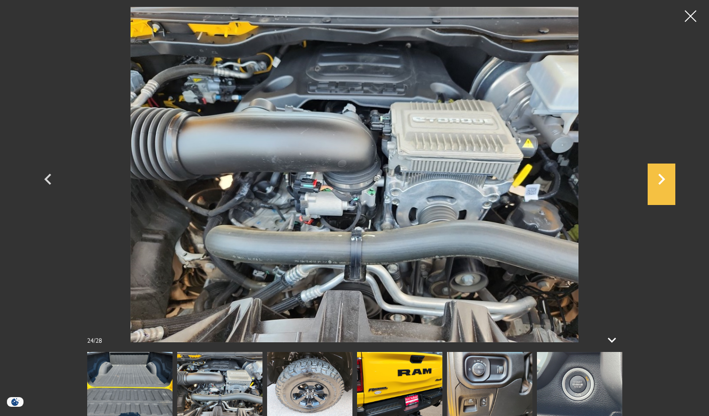
click at [658, 176] on icon "Next" at bounding box center [661, 179] width 28 height 22
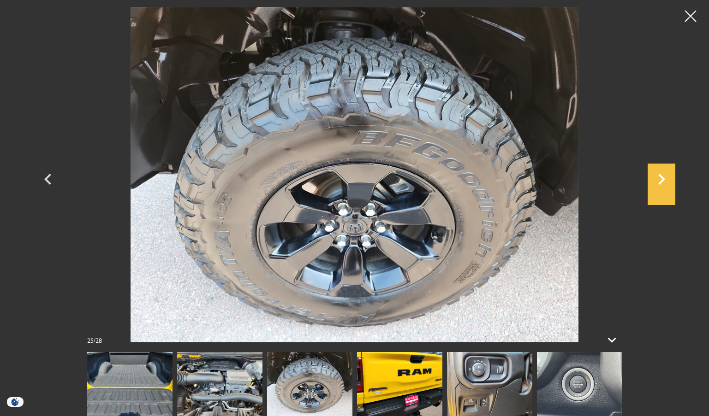
click at [658, 176] on icon "Next" at bounding box center [661, 179] width 28 height 22
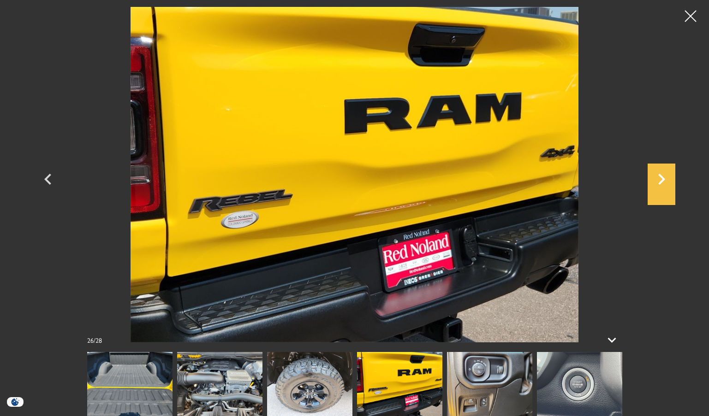
click at [658, 176] on icon "Next" at bounding box center [661, 179] width 28 height 22
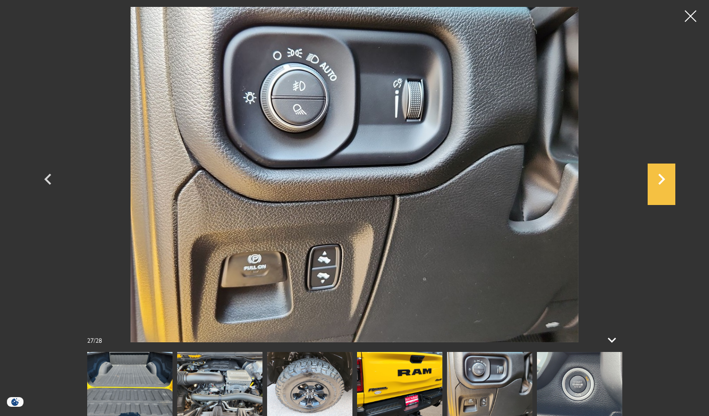
click at [658, 176] on icon "Next" at bounding box center [661, 179] width 28 height 22
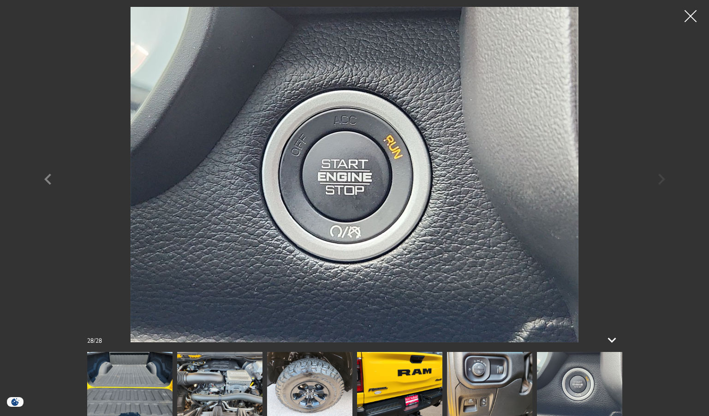
click at [694, 10] on div at bounding box center [690, 16] width 24 height 24
